Goal: Transaction & Acquisition: Purchase product/service

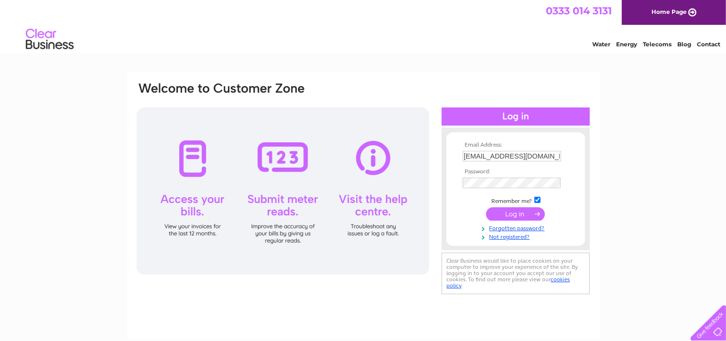
click at [507, 214] on input "submit" at bounding box center [515, 213] width 59 height 13
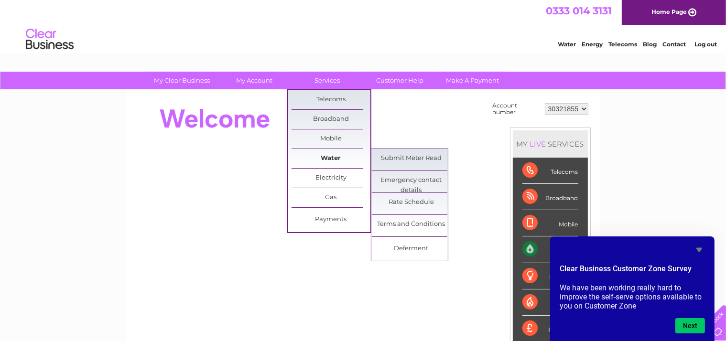
click at [338, 155] on link "Water" at bounding box center [330, 158] width 79 height 19
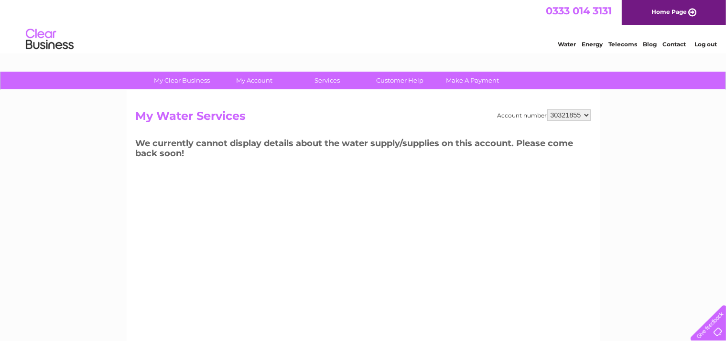
click at [581, 116] on select "30321855" at bounding box center [568, 114] width 43 height 11
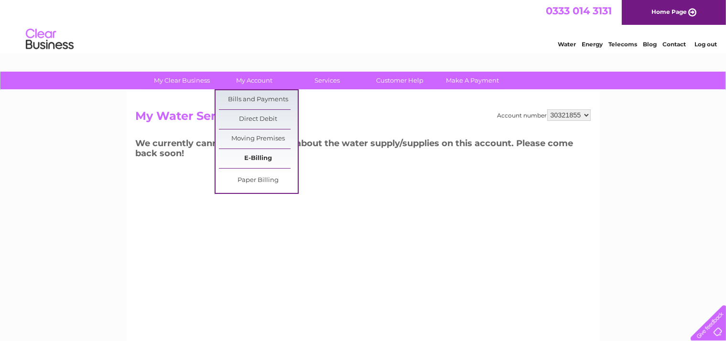
click at [256, 154] on link "E-Billing" at bounding box center [258, 158] width 79 height 19
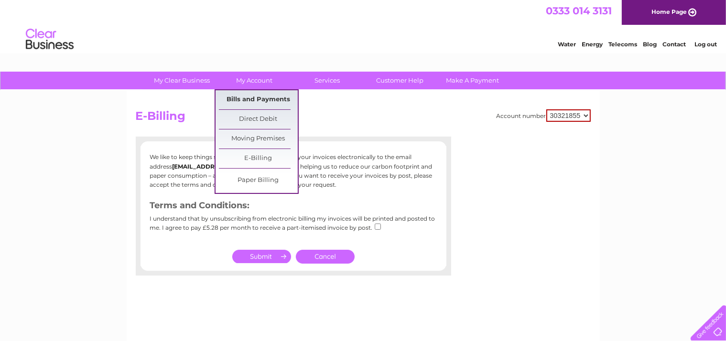
click at [260, 102] on link "Bills and Payments" at bounding box center [258, 99] width 79 height 19
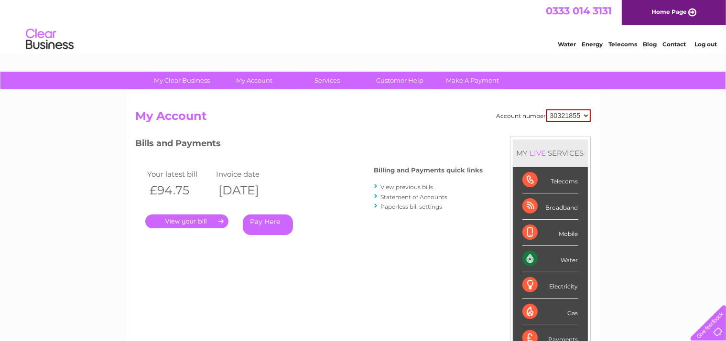
click at [263, 219] on link "Pay Here" at bounding box center [268, 224] width 50 height 21
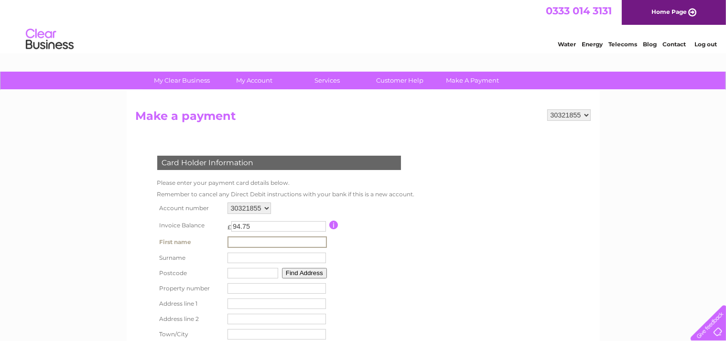
click at [261, 238] on input "text" at bounding box center [276, 241] width 99 height 11
type input "RUILIN"
type input "GUO"
type input "NW7 1RR"
type input "4"
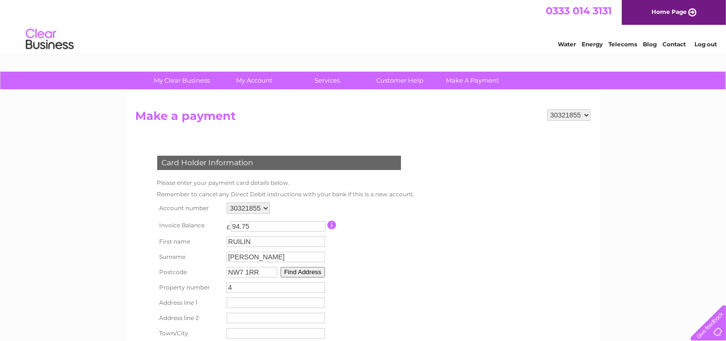
click at [303, 271] on button "Find Address" at bounding box center [302, 272] width 45 height 11
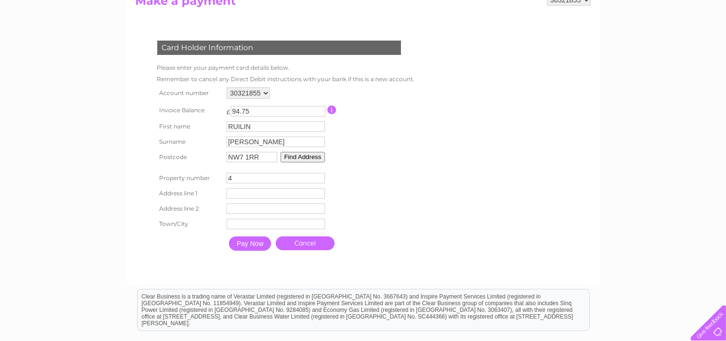
scroll to position [131, 0]
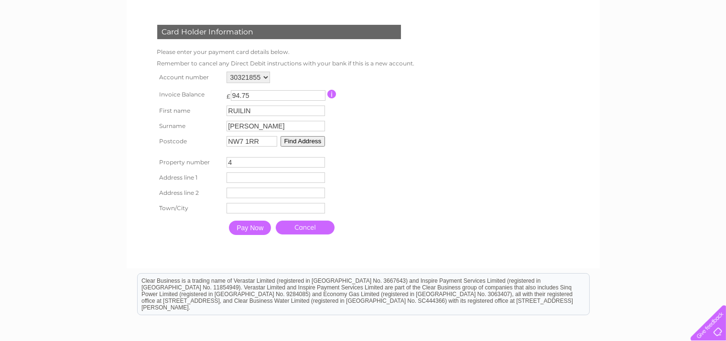
click at [255, 178] on input "text" at bounding box center [275, 177] width 98 height 11
type input "4 Arnham Place"
type input "London"
drag, startPoint x: 260, startPoint y: 232, endPoint x: 300, endPoint y: 258, distance: 48.0
click at [298, 258] on div "Card Holder Information Please enter your payment card details below. Remember …" at bounding box center [281, 132] width 290 height 253
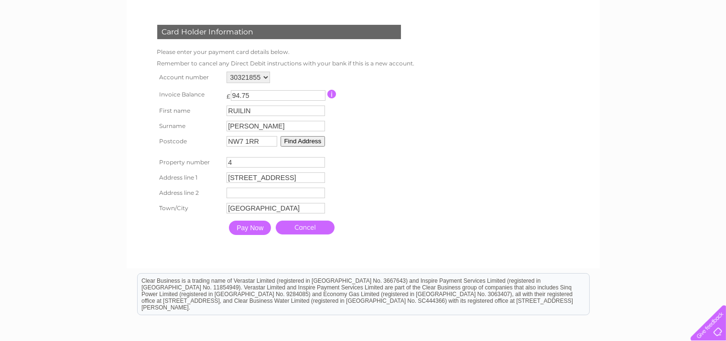
click at [300, 258] on div at bounding box center [281, 249] width 290 height 19
click at [260, 231] on input "Pay Now" at bounding box center [250, 228] width 42 height 14
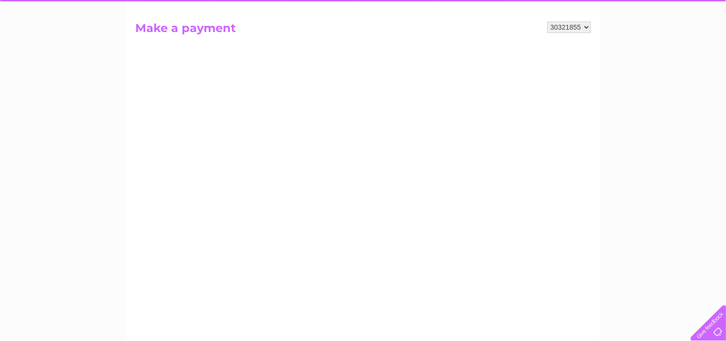
scroll to position [87, 0]
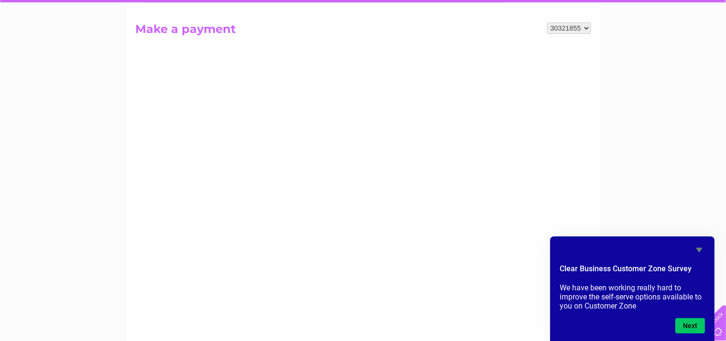
click at [699, 252] on icon "Hide survey" at bounding box center [698, 249] width 11 height 11
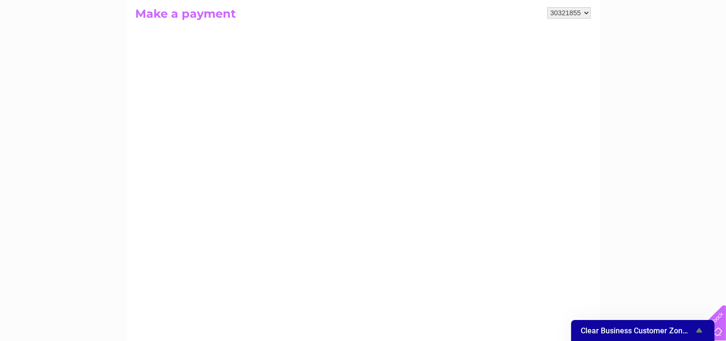
scroll to position [108, 0]
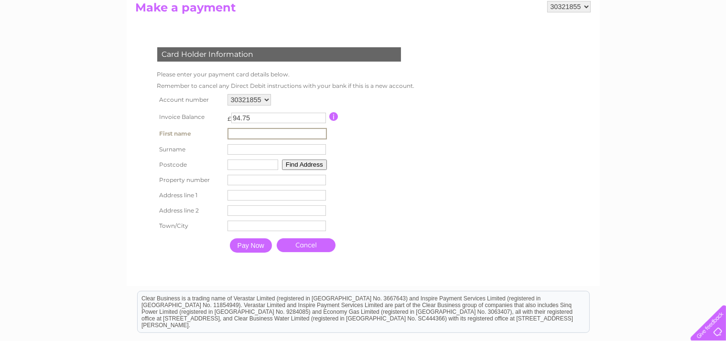
click at [276, 130] on input "text" at bounding box center [276, 133] width 99 height 11
type input "RUILIN"
type input "GUO"
type input "NW7 1RR"
type input "4"
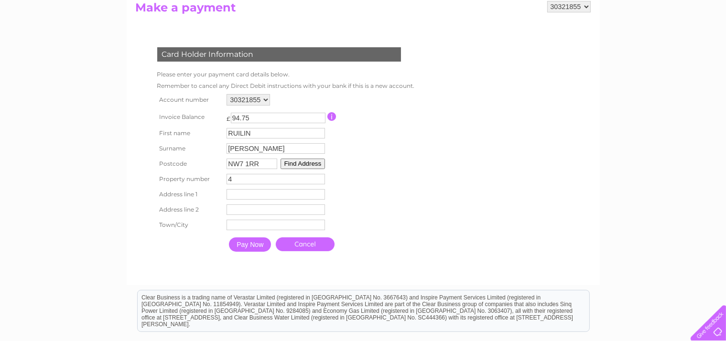
click at [246, 245] on input "Pay Now" at bounding box center [250, 244] width 42 height 14
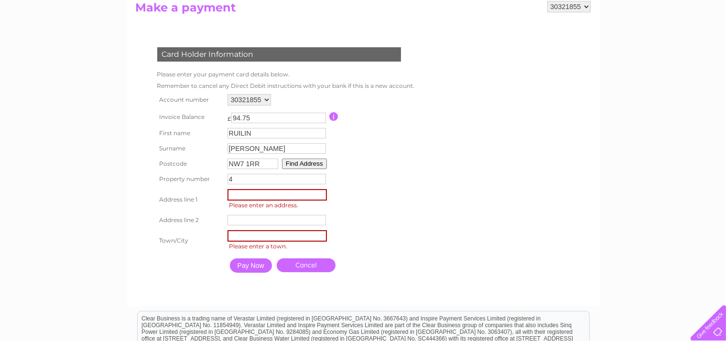
click at [297, 159] on button "Find Address" at bounding box center [304, 164] width 45 height 11
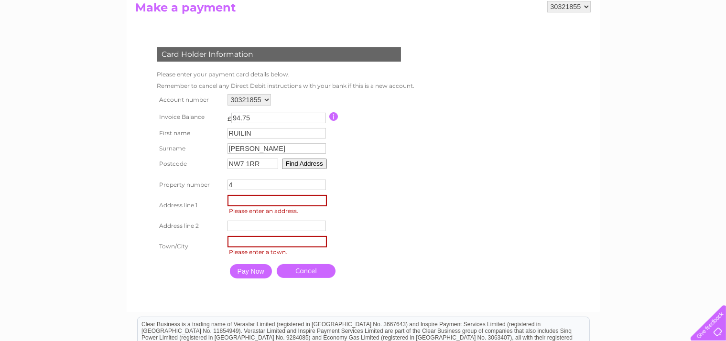
click at [256, 203] on input "text" at bounding box center [276, 200] width 99 height 11
type input "4"
type input "Arnham Place"
type input "[GEOGRAPHIC_DATA]"
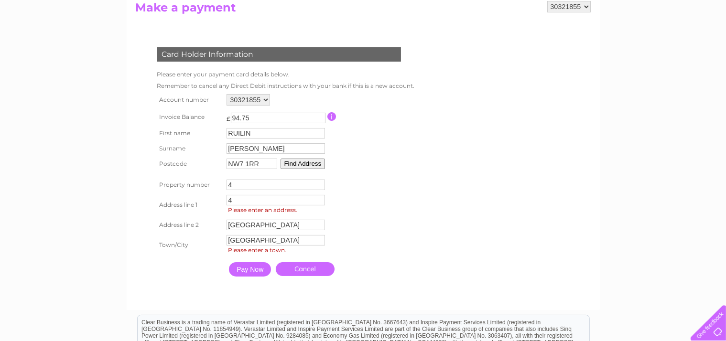
click at [256, 277] on input "Pay Now" at bounding box center [250, 269] width 42 height 14
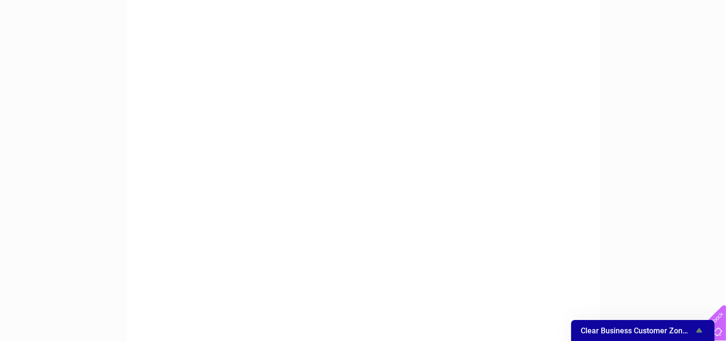
scroll to position [115, 0]
click at [642, 332] on span "Clear Business Customer Zone Survey" at bounding box center [636, 330] width 113 height 9
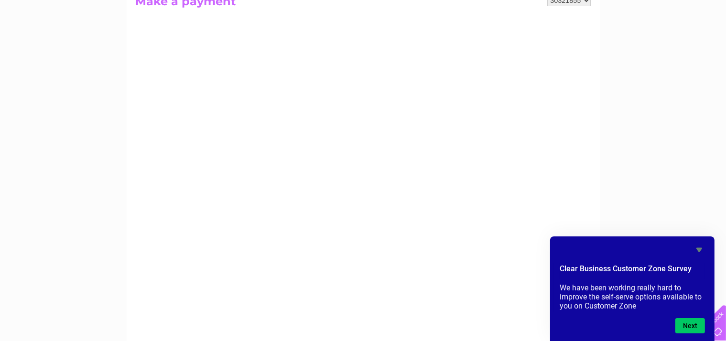
click at [698, 246] on icon "Hide survey" at bounding box center [698, 249] width 11 height 11
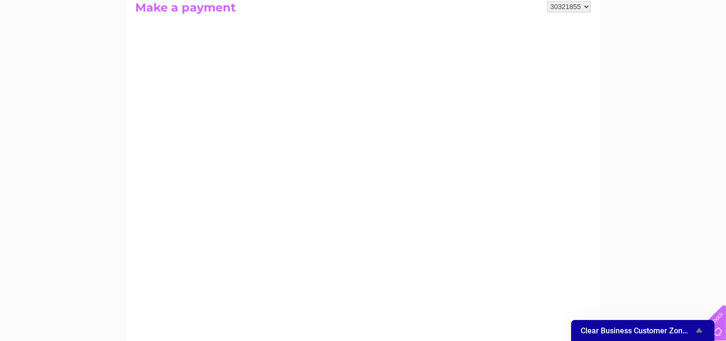
scroll to position [0, 0]
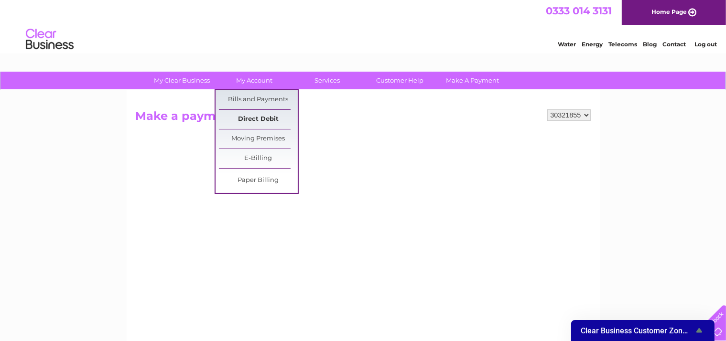
click at [268, 118] on link "Direct Debit" at bounding box center [258, 119] width 79 height 19
click at [278, 116] on link "Direct Debit" at bounding box center [258, 119] width 79 height 19
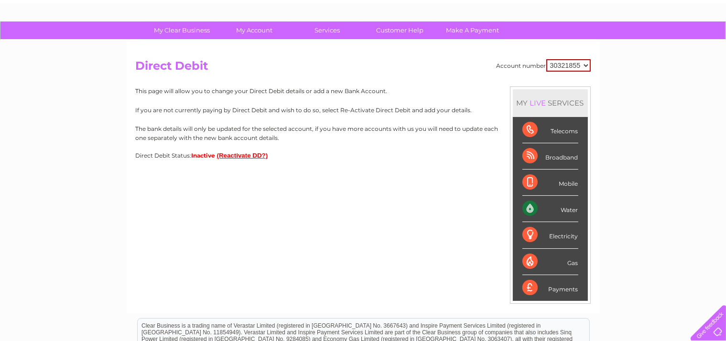
scroll to position [61, 0]
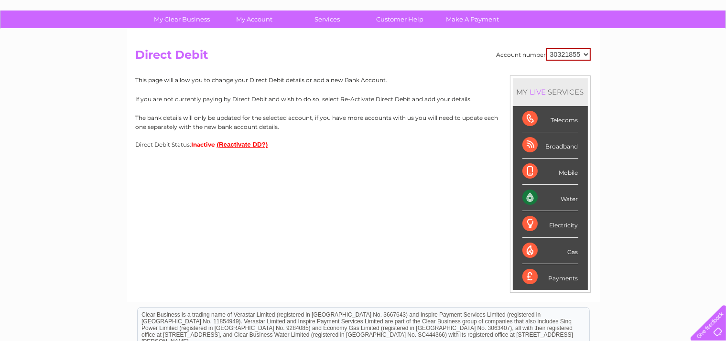
click at [262, 145] on button "(Reactivate DD?)" at bounding box center [242, 144] width 51 height 7
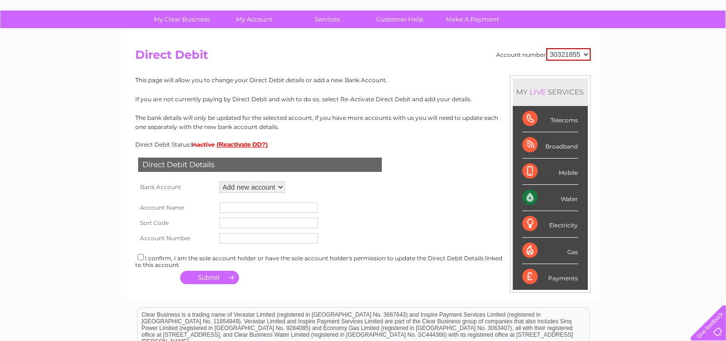
click at [269, 187] on select "Add new account" at bounding box center [251, 186] width 65 height 11
click at [266, 187] on select "Add new account" at bounding box center [251, 186] width 65 height 11
click at [239, 188] on select "Add new account" at bounding box center [251, 186] width 65 height 11
click at [244, 204] on input "text" at bounding box center [268, 208] width 98 height 11
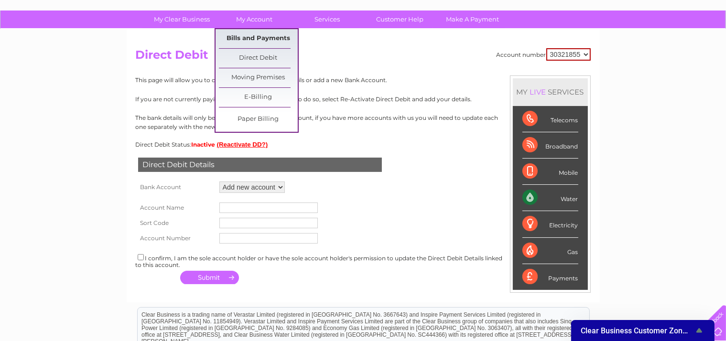
click at [272, 37] on link "Bills and Payments" at bounding box center [258, 38] width 79 height 19
click at [277, 40] on link "Bills and Payments" at bounding box center [258, 38] width 79 height 19
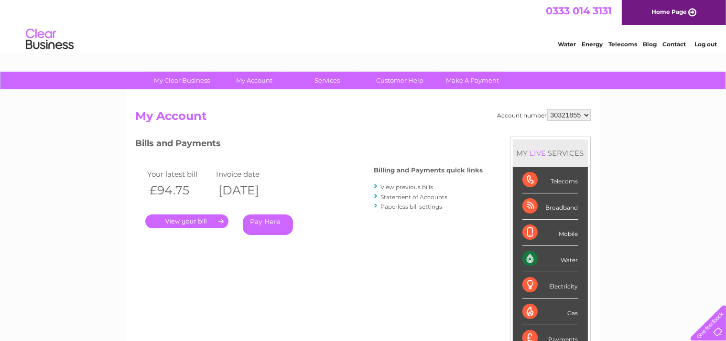
click at [259, 222] on link "Pay Here" at bounding box center [268, 224] width 50 height 21
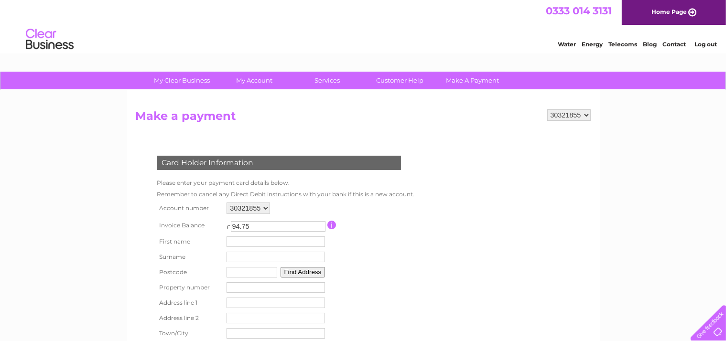
click at [268, 241] on input "text" at bounding box center [275, 241] width 98 height 11
type input "RUILIN"
type input "GUO"
type input "NW7 1RR"
type input "4"
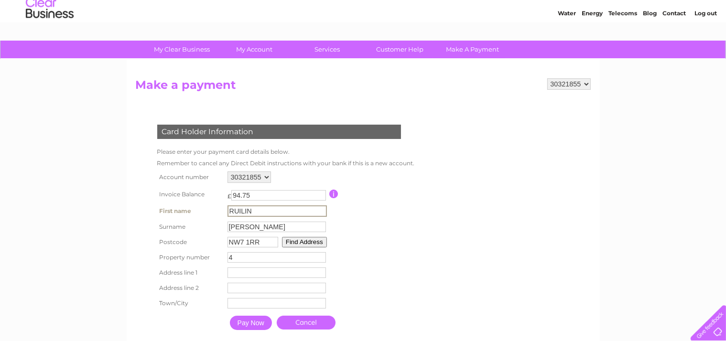
scroll to position [48, 0]
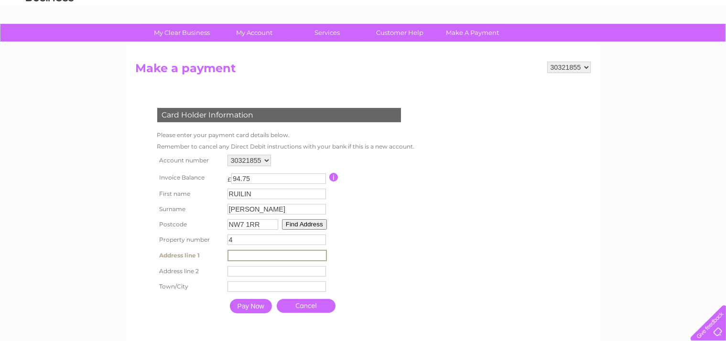
click at [276, 257] on input "text" at bounding box center [276, 255] width 99 height 11
type input "4"
type input "Arnham Place"
type input "London"
click at [256, 309] on input "Pay Now" at bounding box center [251, 306] width 42 height 14
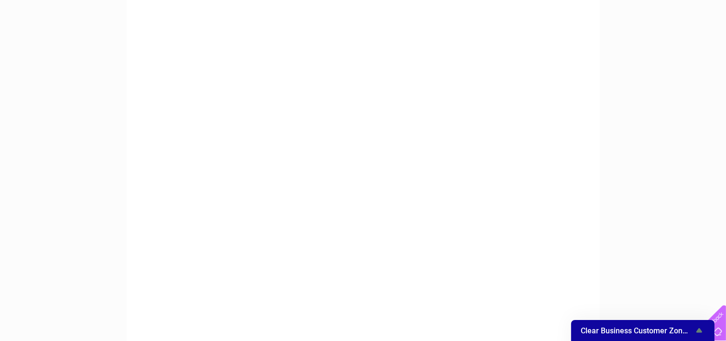
scroll to position [168, 0]
